Goal: Check status

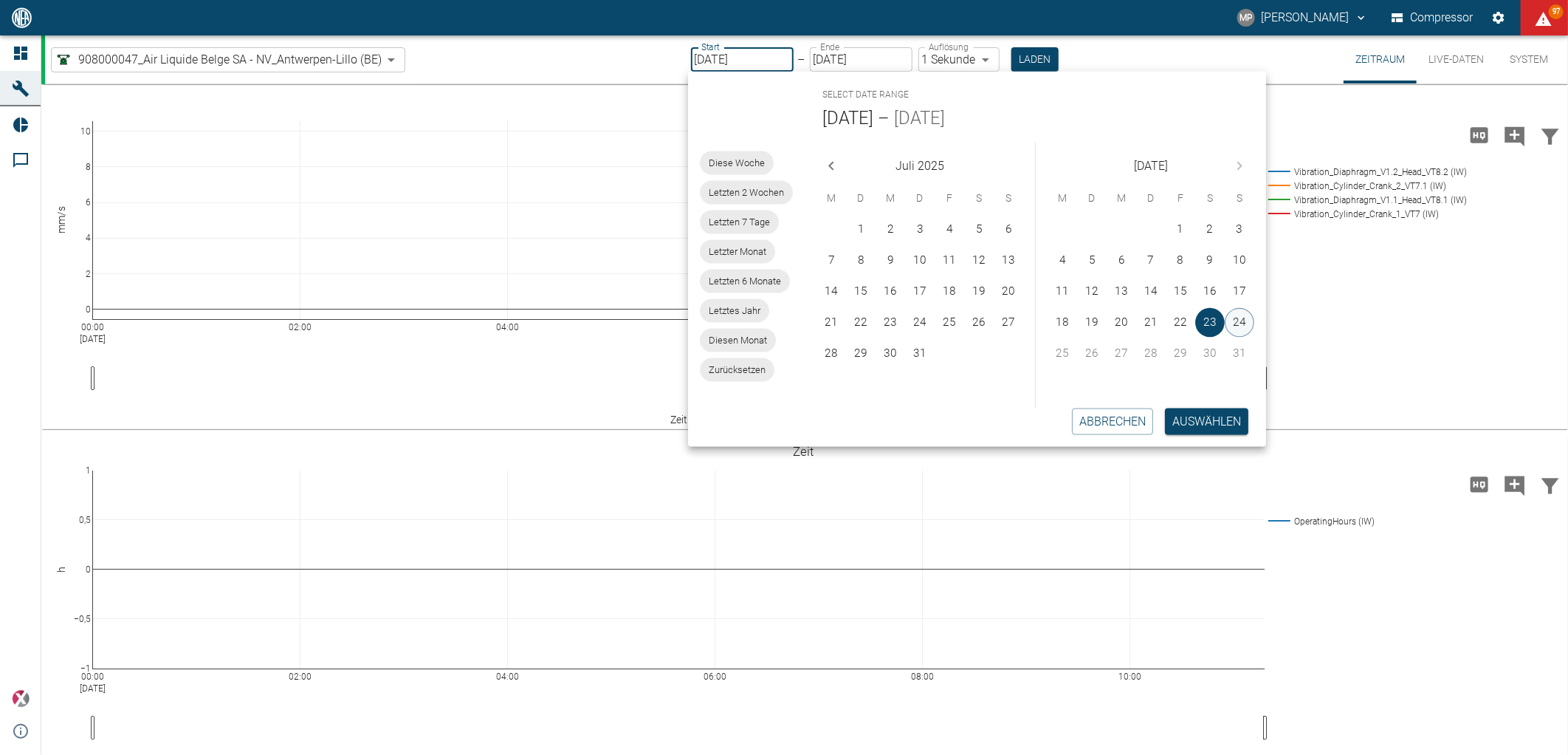
scroll to position [628, 0]
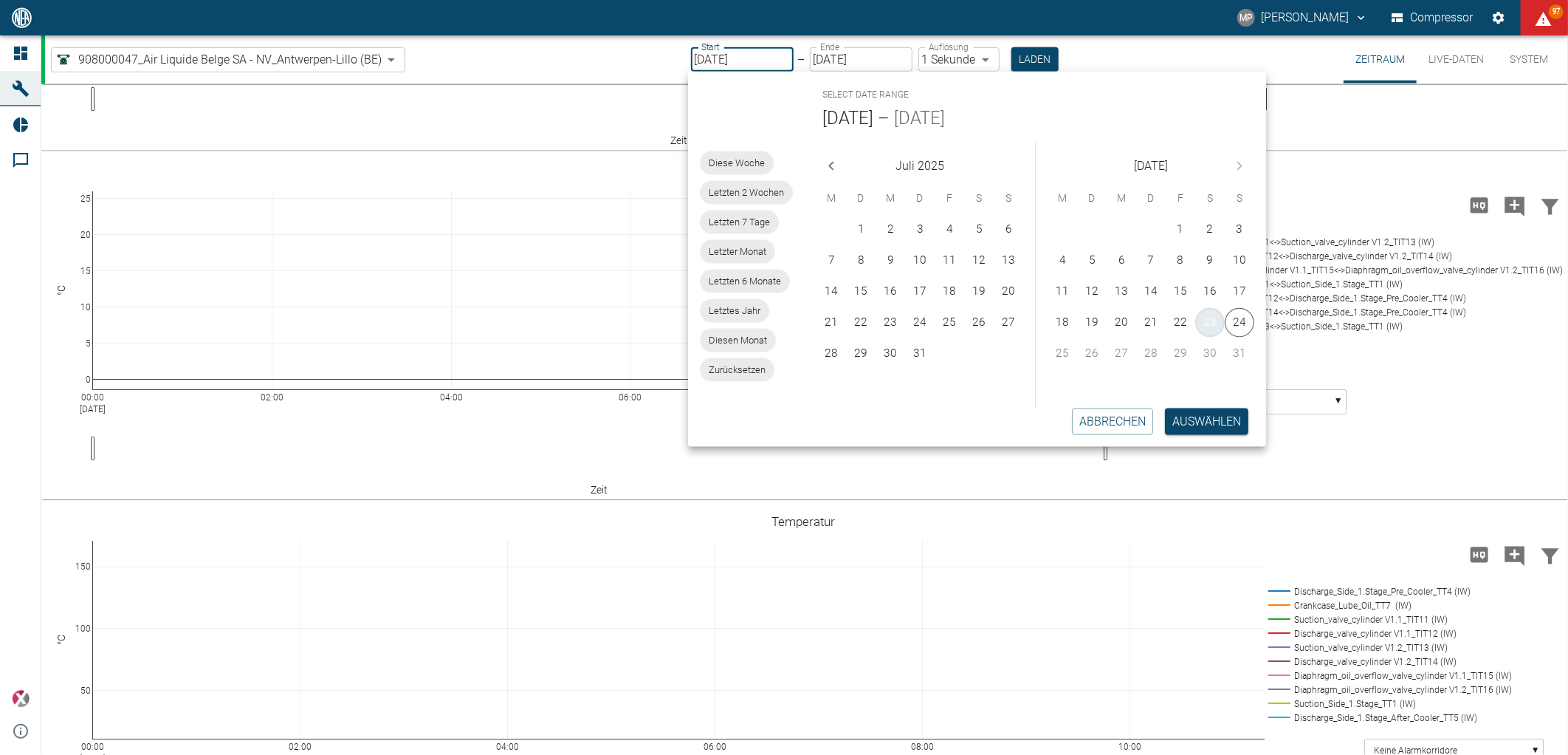
click at [1211, 322] on button "23" at bounding box center [1210, 322] width 29 height 29
click at [1235, 319] on button "24" at bounding box center [1239, 322] width 29 height 29
type input "[DATE]"
click at [1215, 424] on button "Auswählen" at bounding box center [1206, 421] width 83 height 27
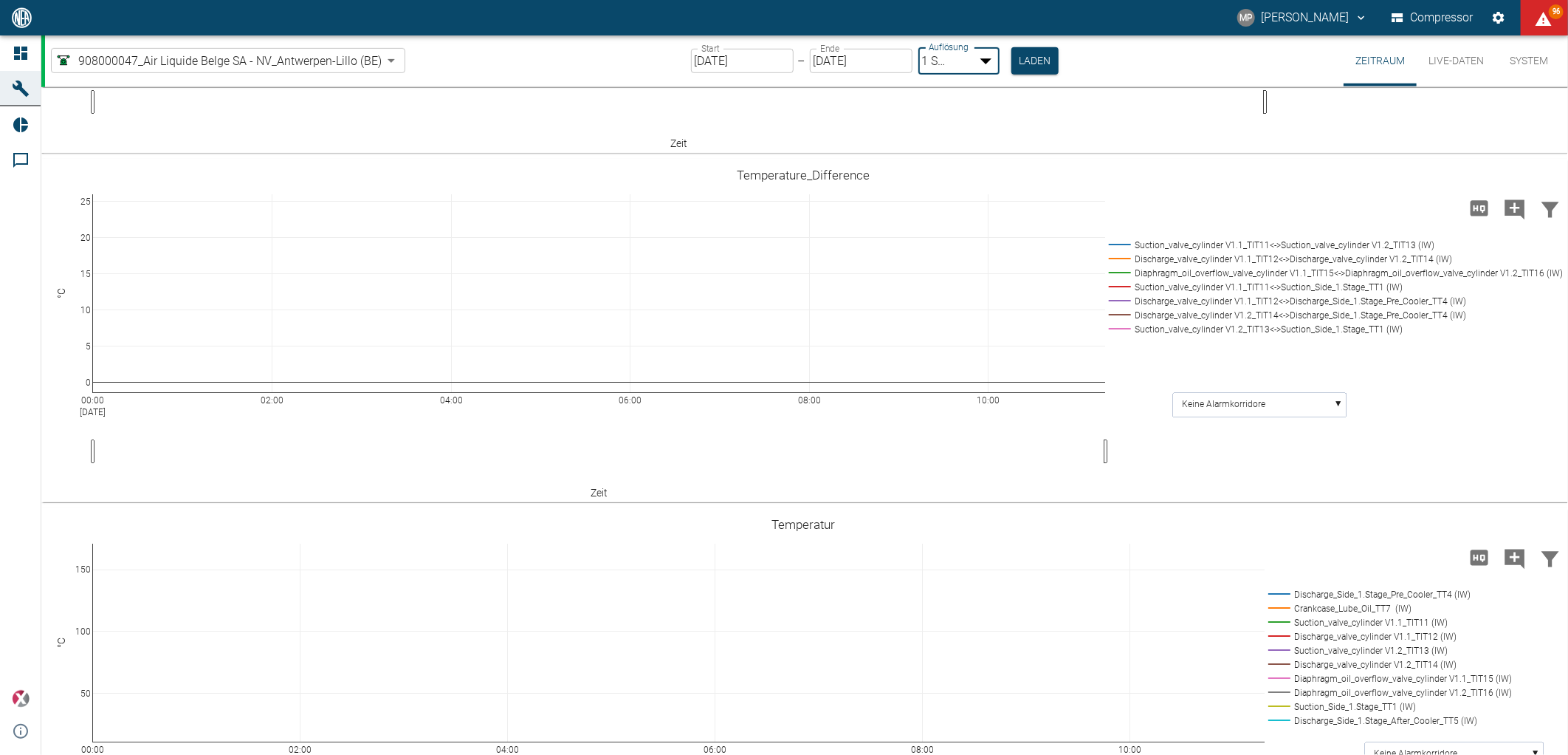
click at [984, 60] on body "MP [PERSON_NAME] Compressor 96 Dashboard Maschinen Reports Kommentare powered b…" at bounding box center [784, 377] width 1568 height 755
type input "2min"
click at [1026, 58] on button "Laden" at bounding box center [1034, 59] width 47 height 25
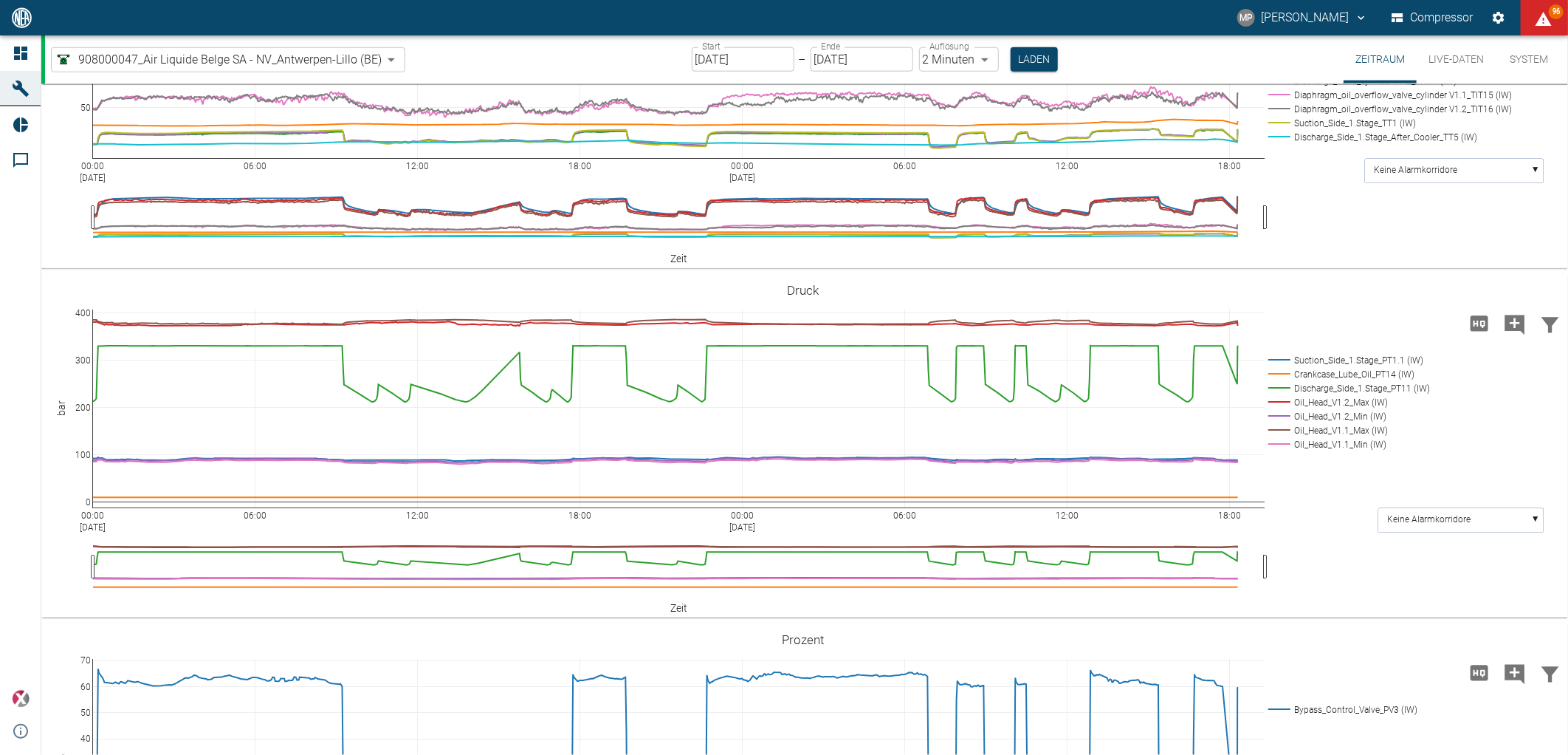
scroll to position [991, 0]
